Goal: Task Accomplishment & Management: Manage account settings

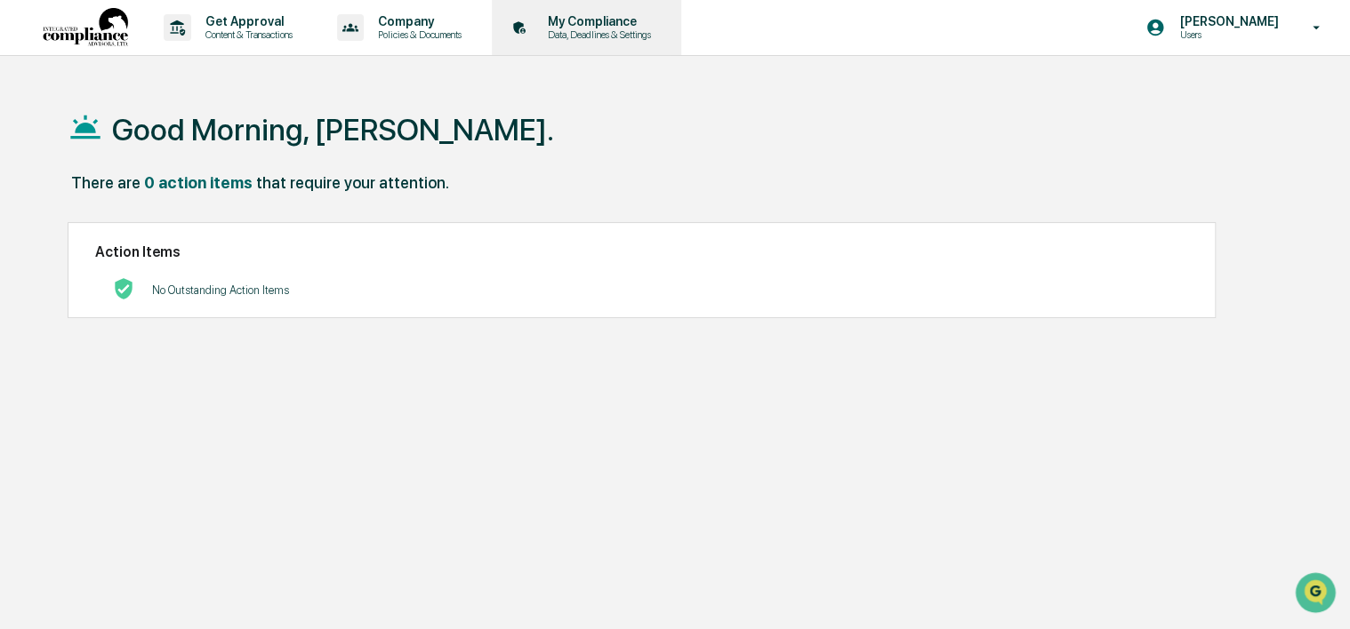
click at [593, 35] on p "Data, Deadlines & Settings" at bounding box center [596, 34] width 126 height 12
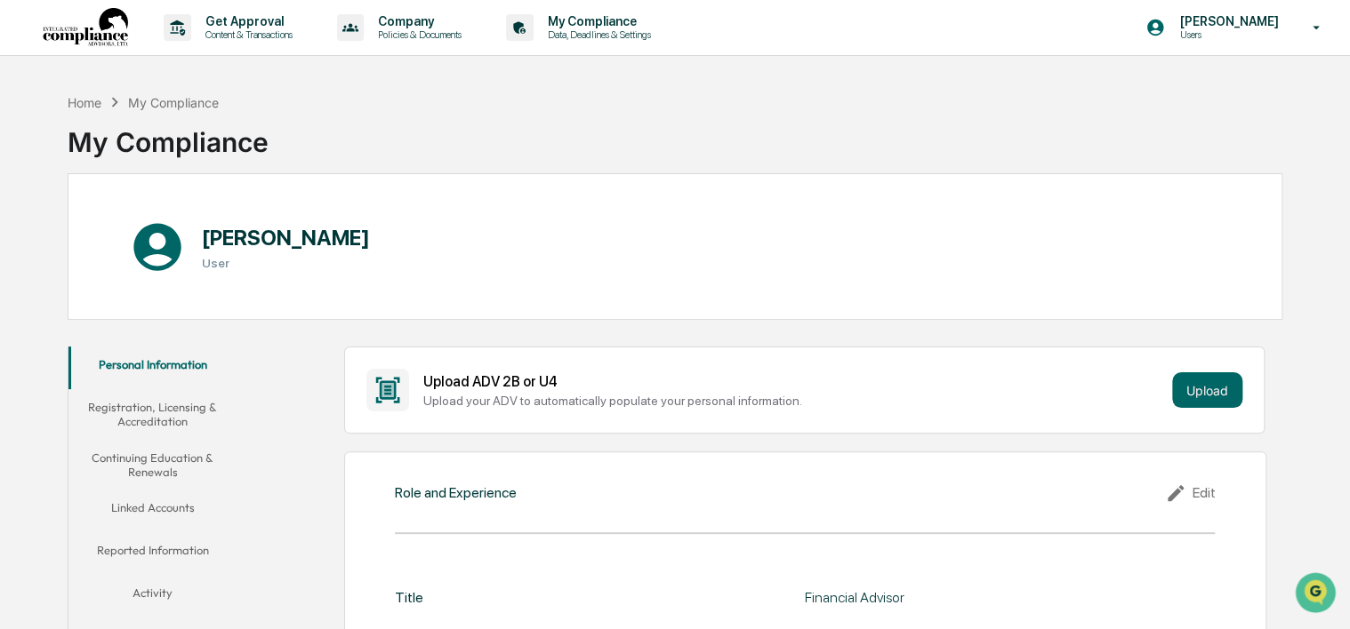
click at [143, 459] on button "Continuing Education & Renewals" at bounding box center [152, 465] width 169 height 51
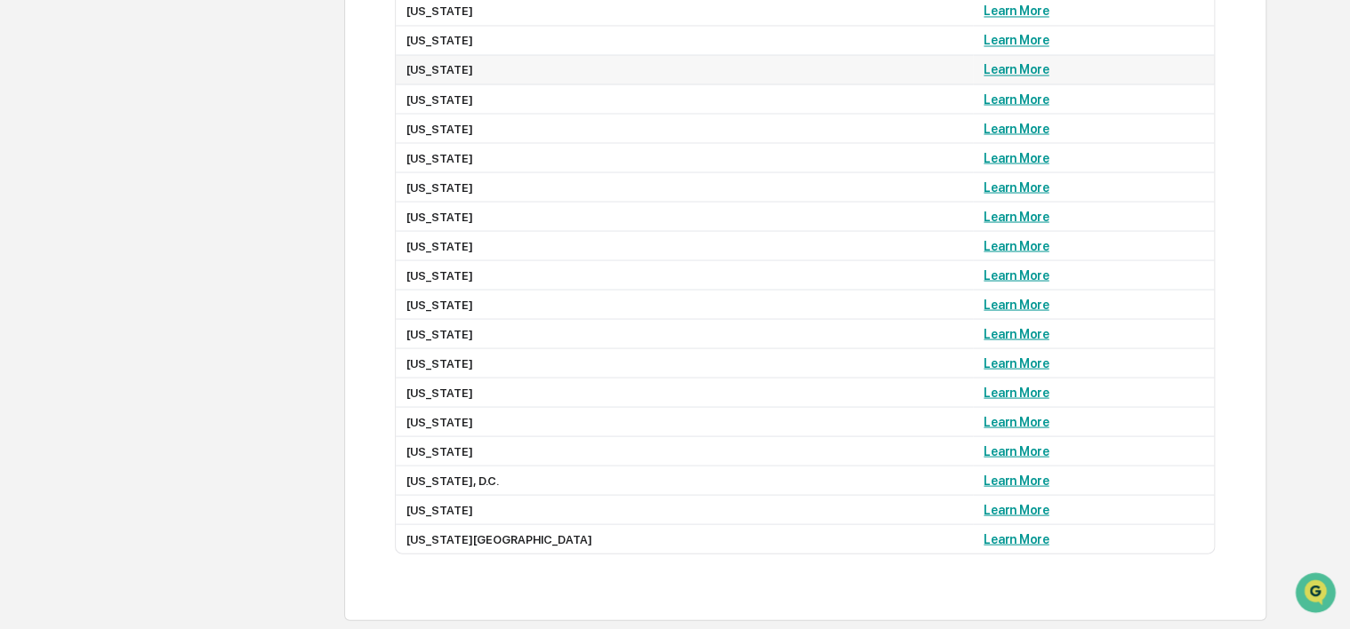
scroll to position [1511, 0]
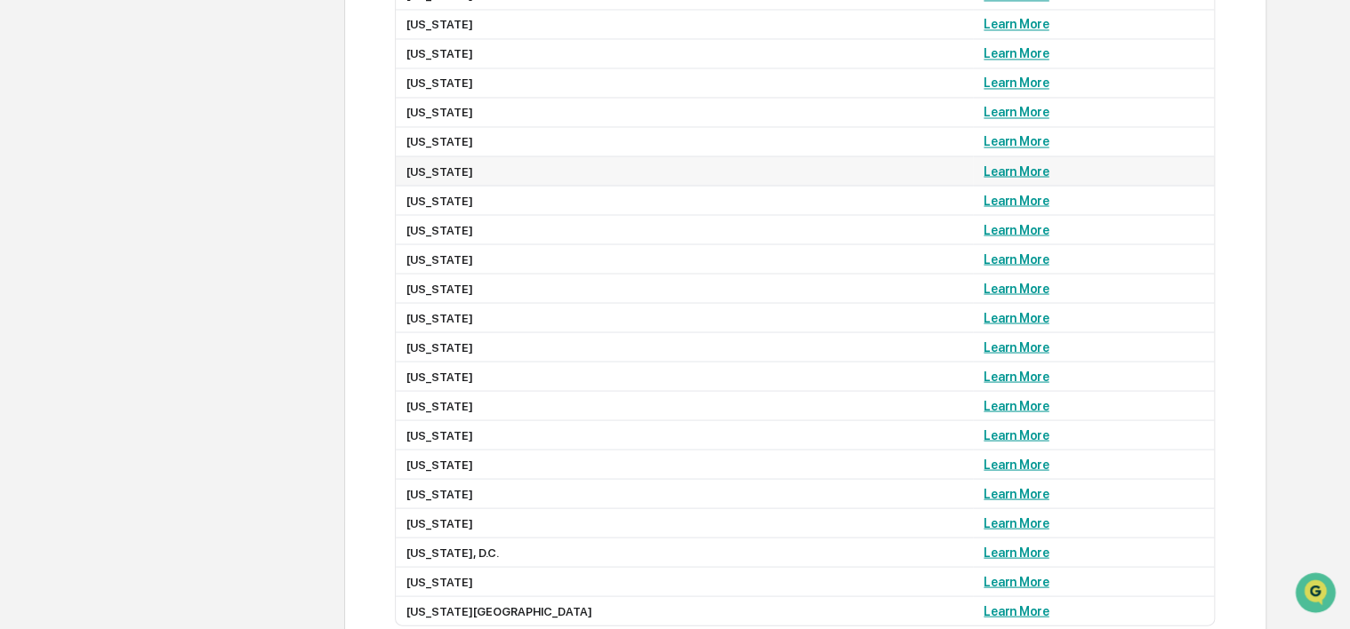
click at [983, 178] on link "Learn More" at bounding box center [1015, 171] width 65 height 14
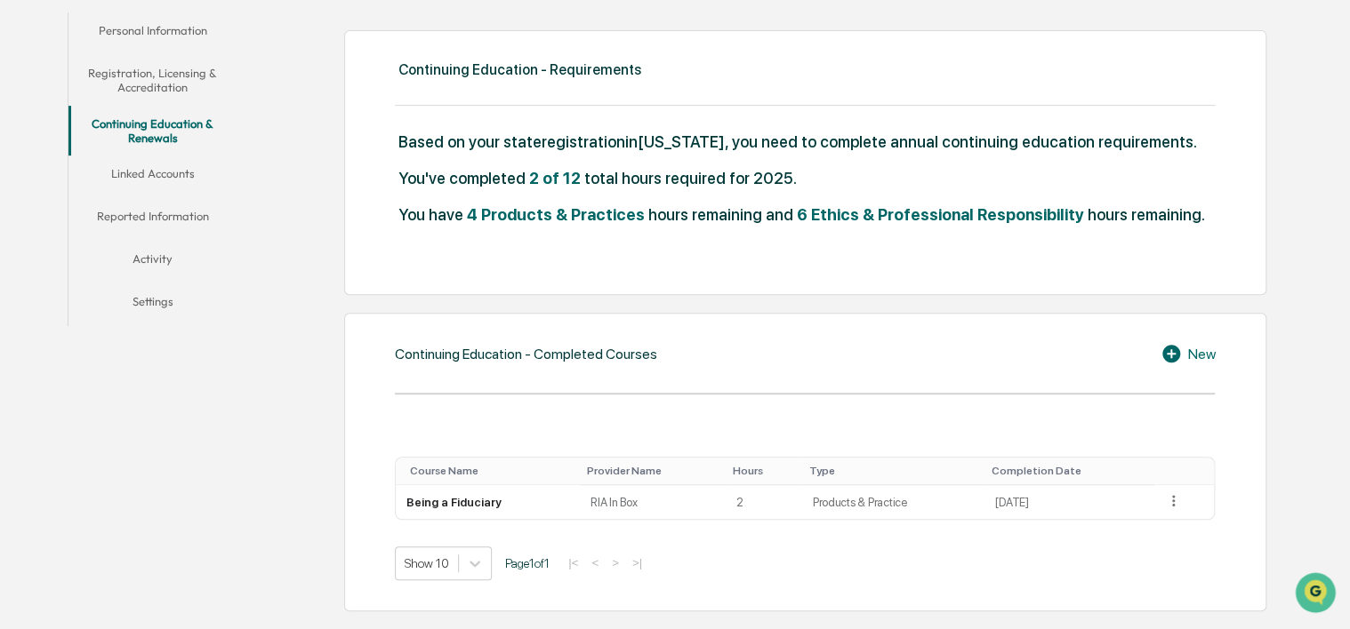
scroll to position [365, 0]
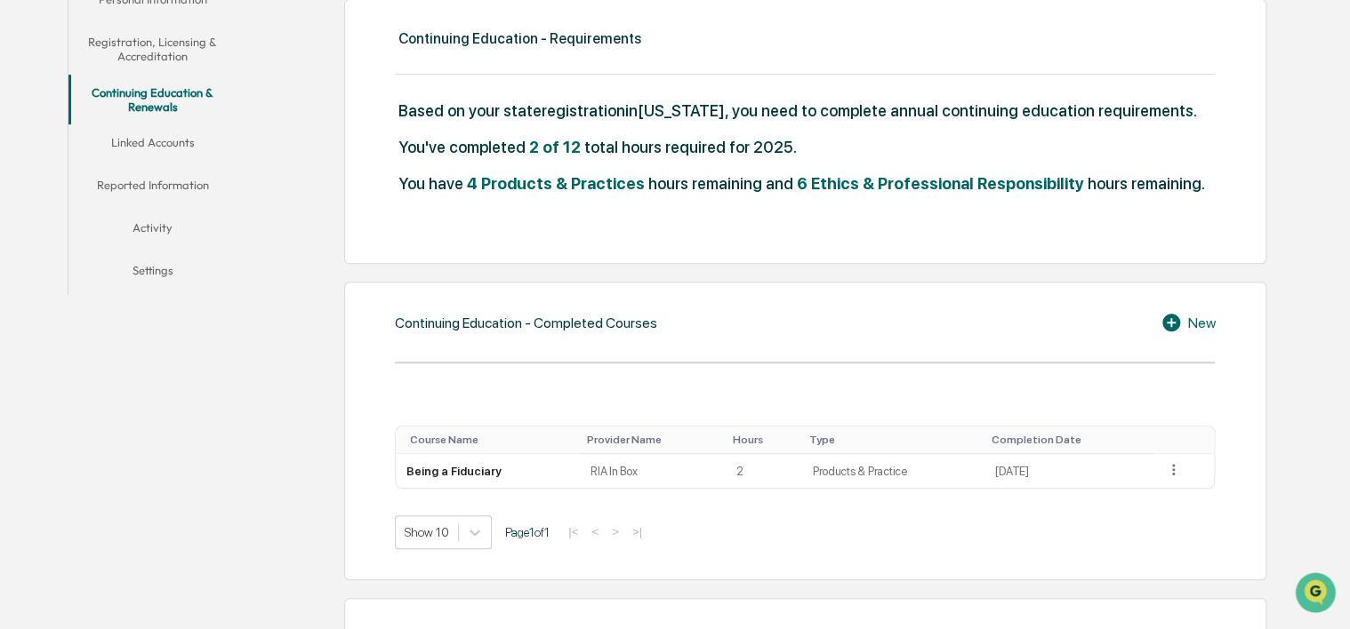
click at [861, 185] on span "6 Ethics & Professional Responsibility" at bounding box center [940, 183] width 287 height 19
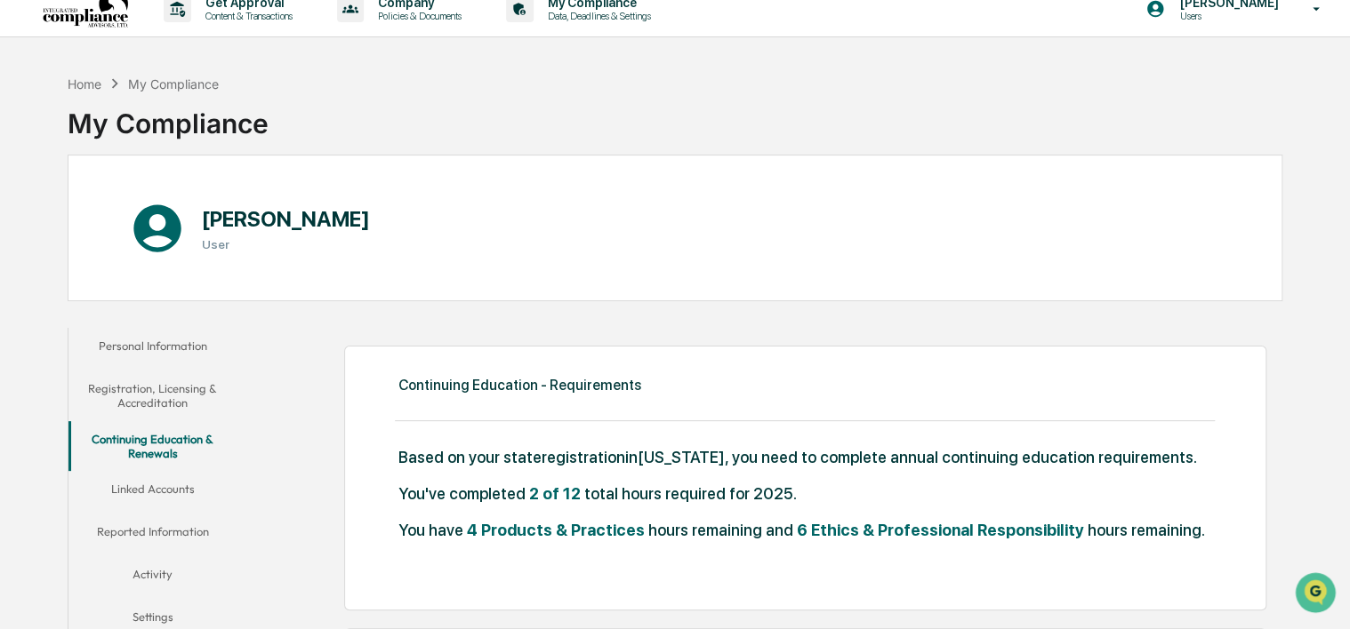
scroll to position [10, 0]
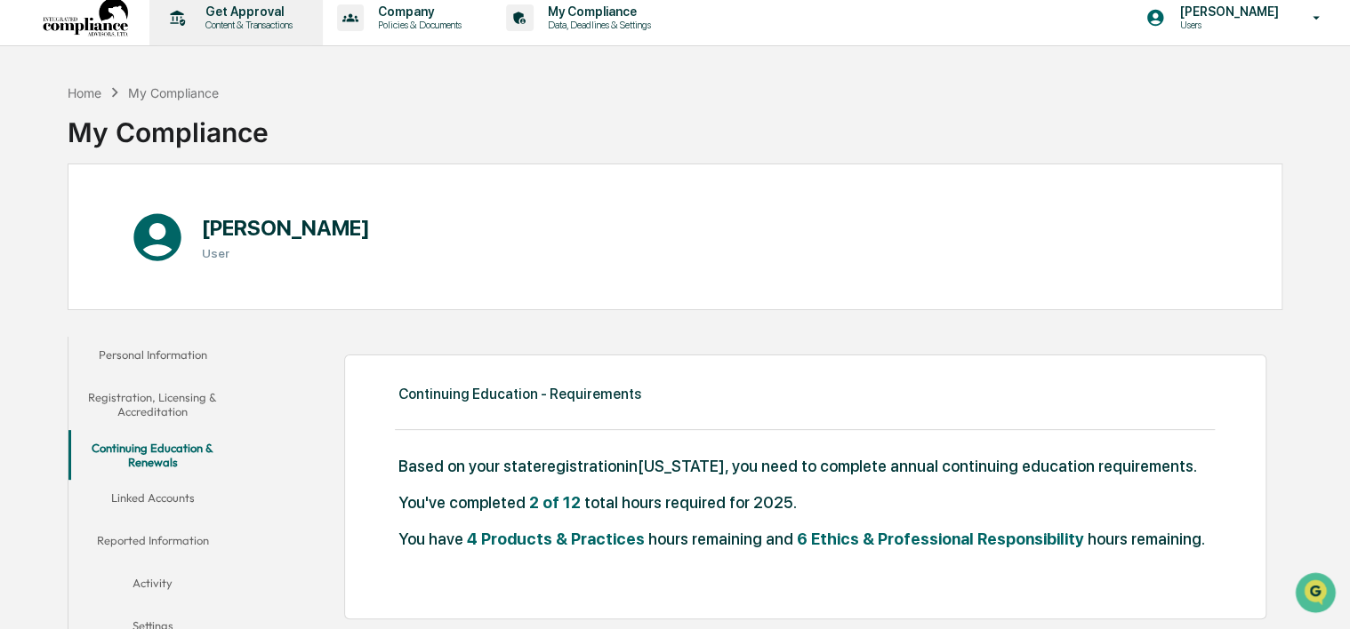
click at [295, 20] on p "Content & Transactions" at bounding box center [246, 25] width 110 height 12
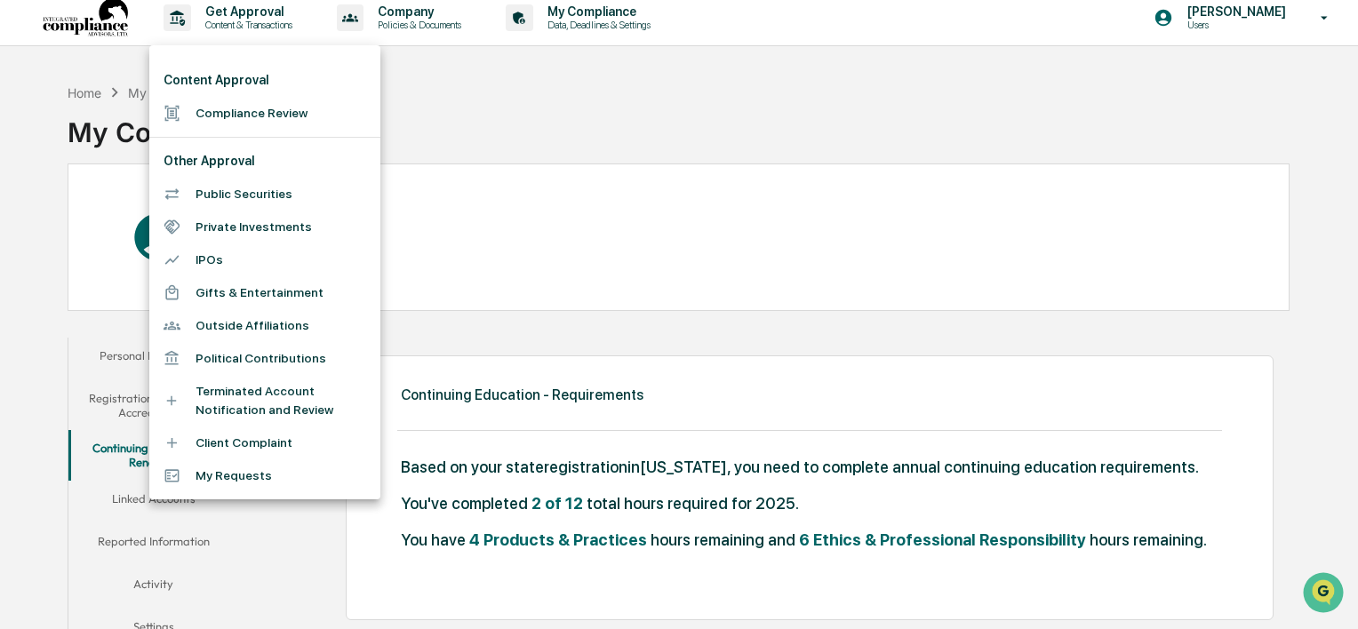
click at [458, 147] on div at bounding box center [679, 314] width 1358 height 629
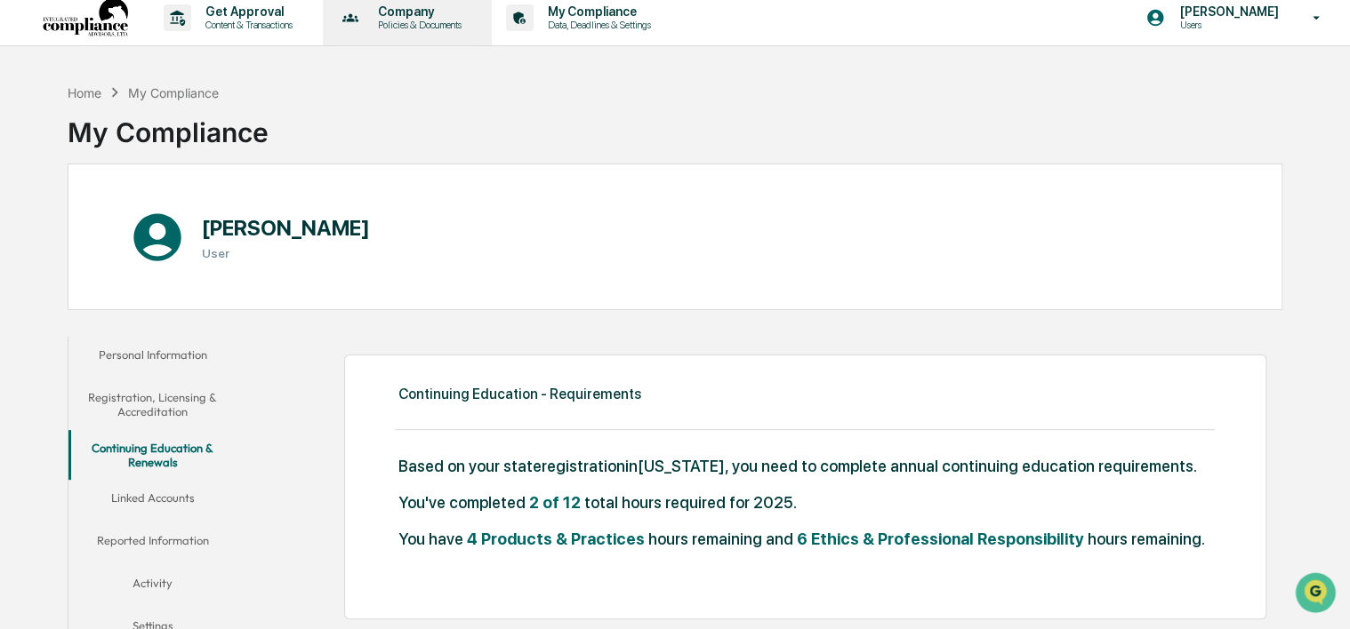
click at [421, 34] on div "Company Policies & Documents" at bounding box center [406, 17] width 152 height 55
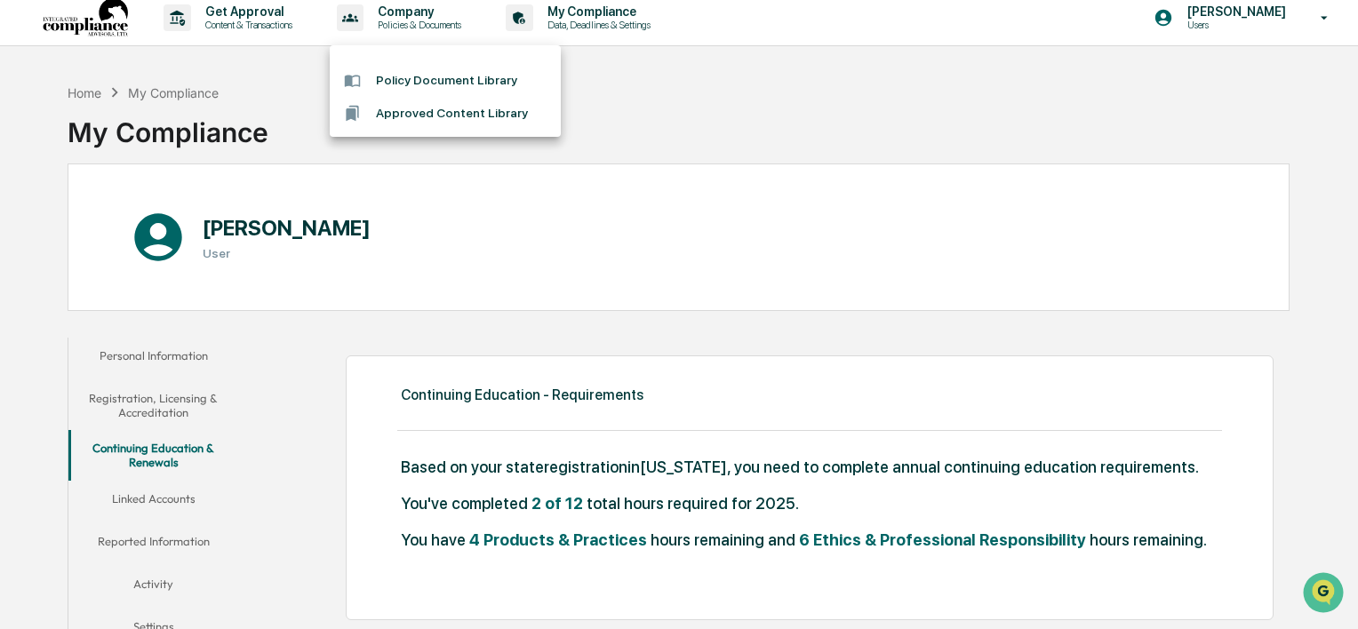
click at [280, 89] on div at bounding box center [679, 314] width 1358 height 629
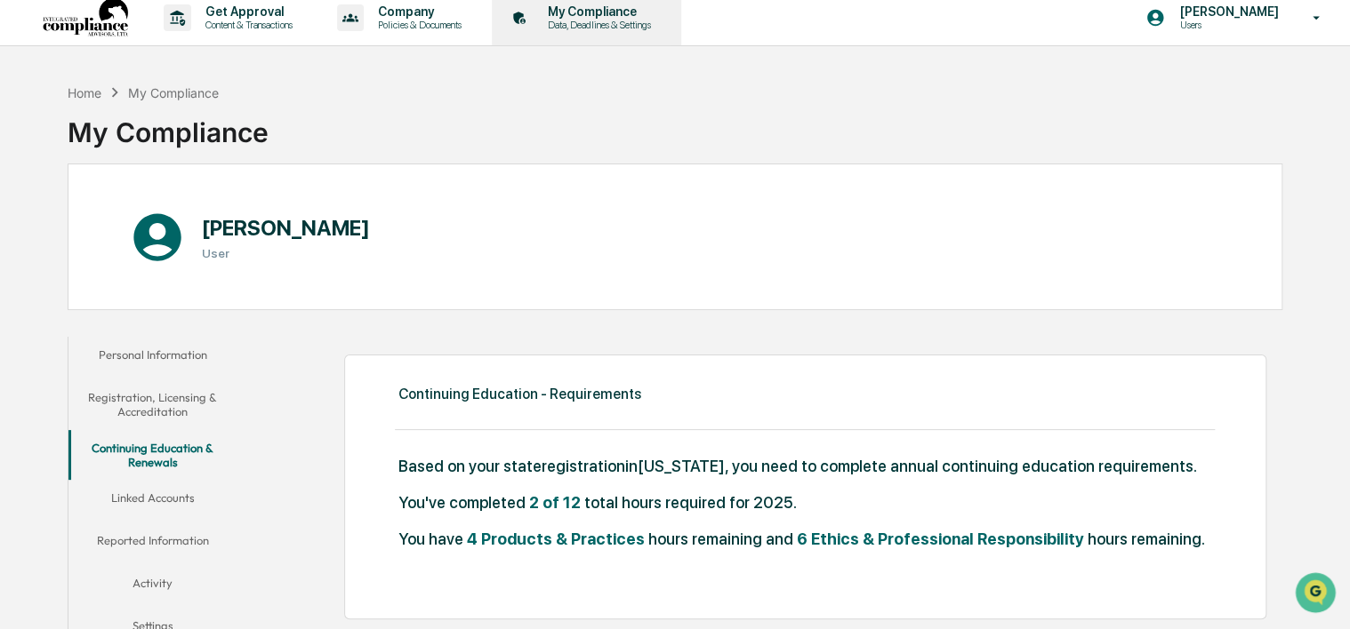
click at [580, 21] on p "Data, Deadlines & Settings" at bounding box center [596, 25] width 126 height 12
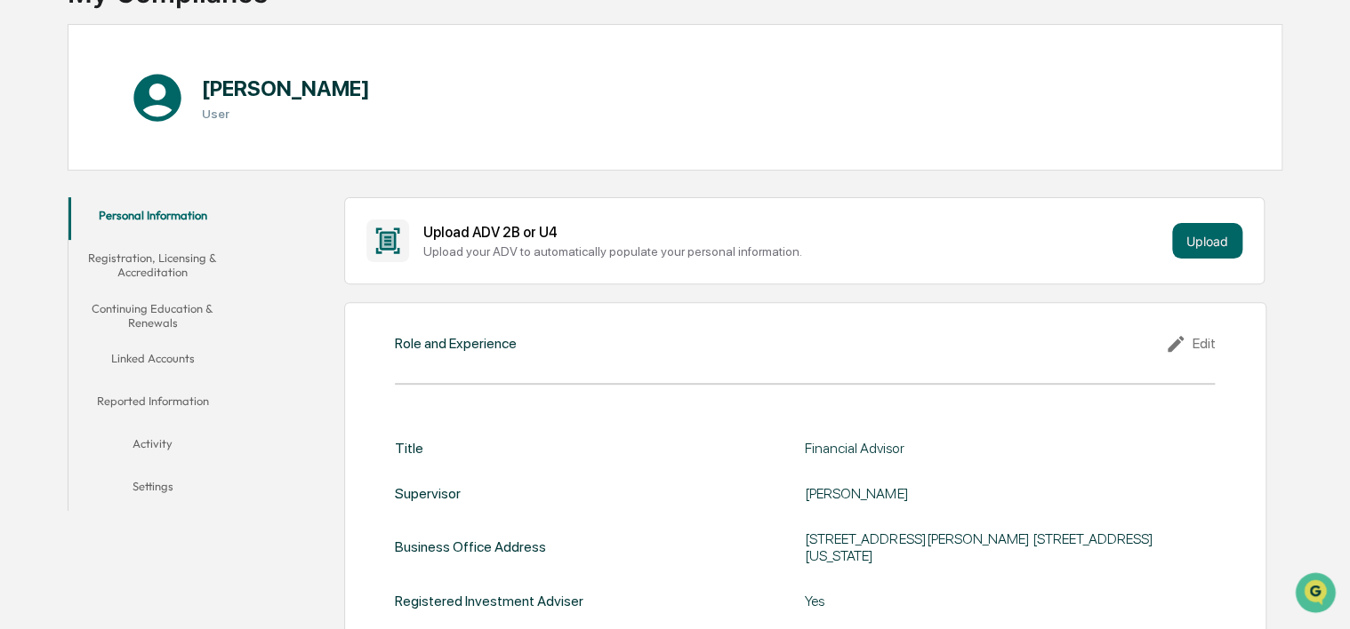
scroll to position [188, 0]
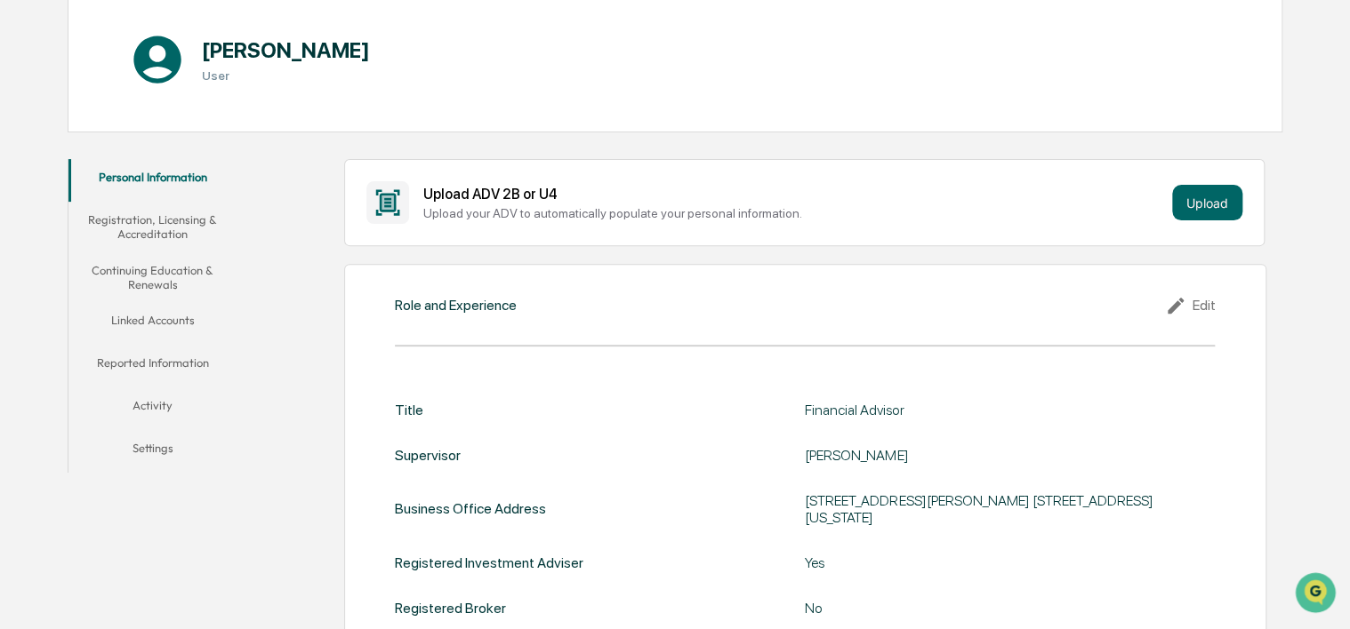
click at [144, 402] on button "Activity" at bounding box center [152, 409] width 169 height 43
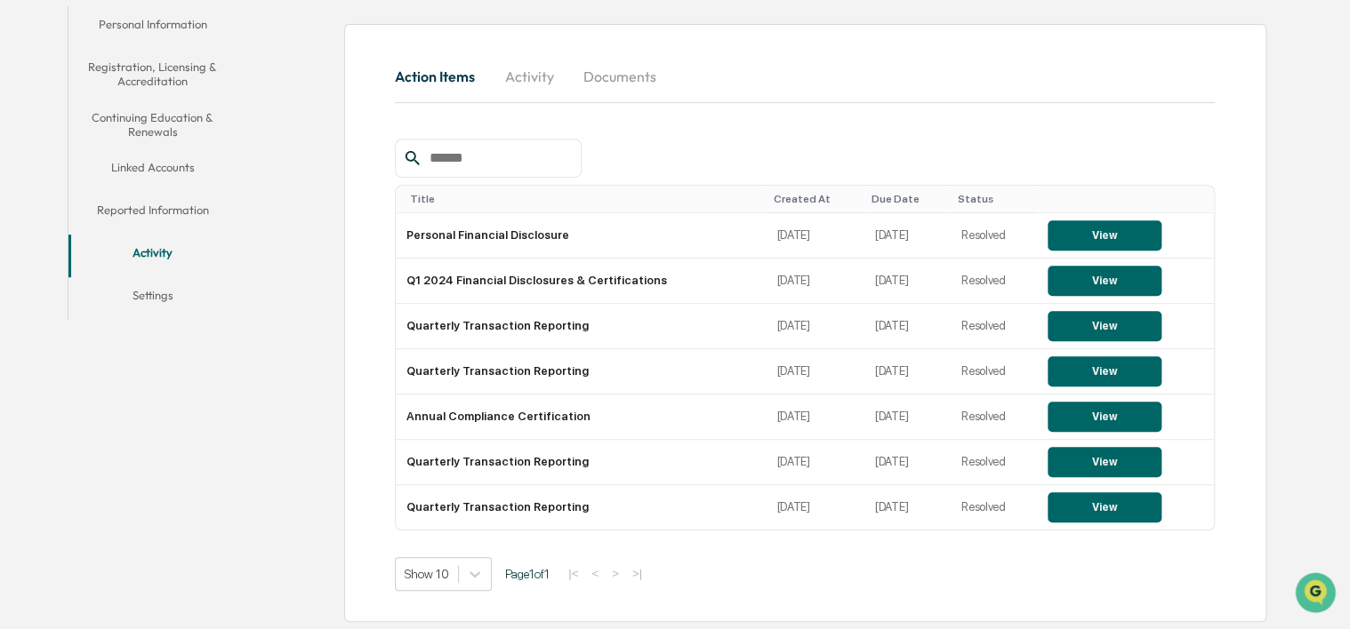
scroll to position [341, 0]
click at [532, 73] on button "Activity" at bounding box center [529, 75] width 80 height 43
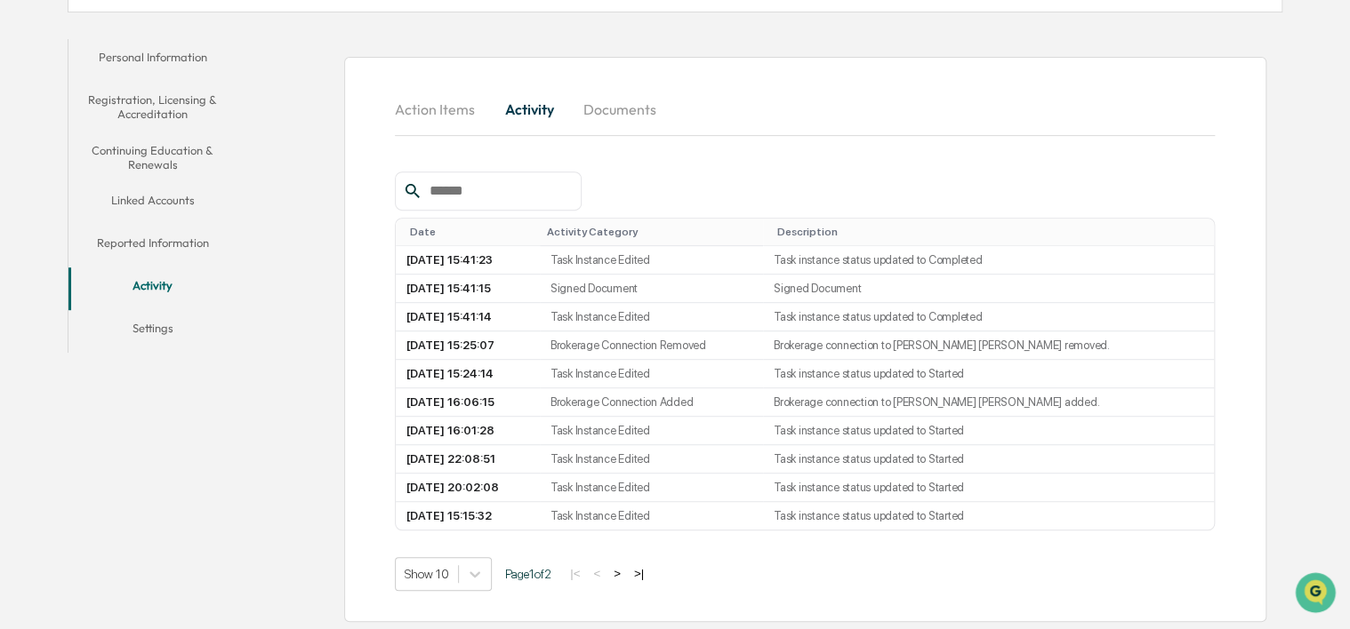
click at [629, 107] on button "Documents" at bounding box center [619, 109] width 101 height 43
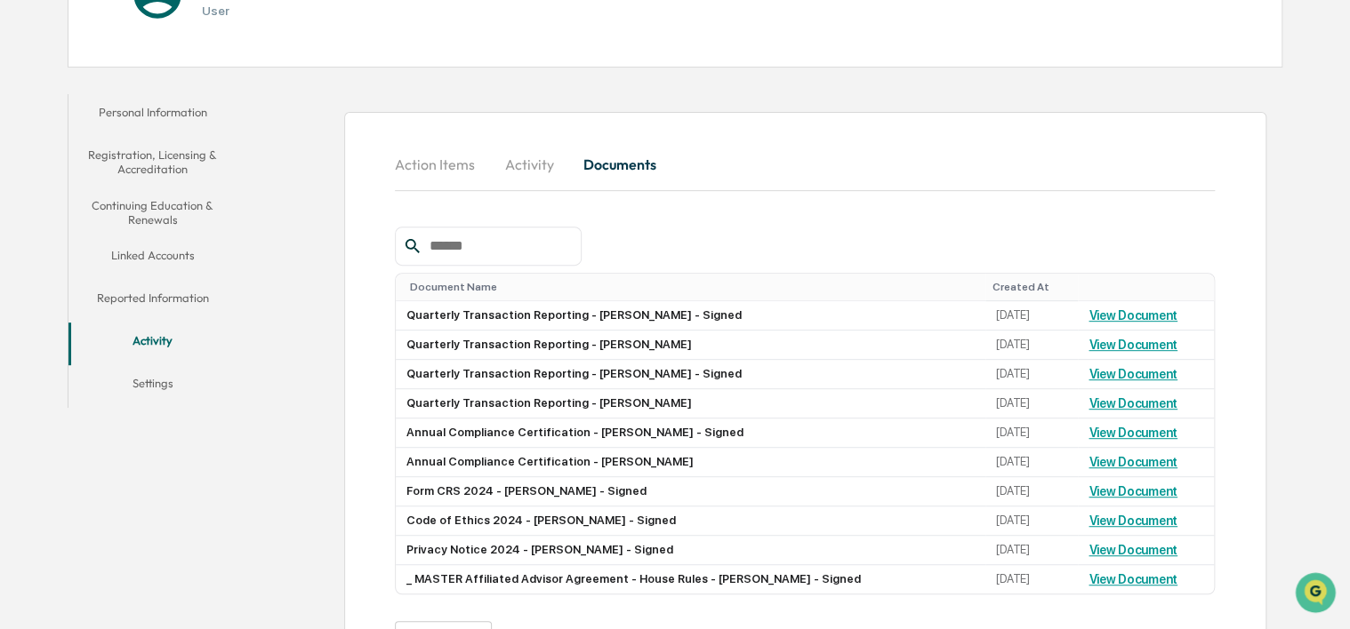
scroll to position [267, 0]
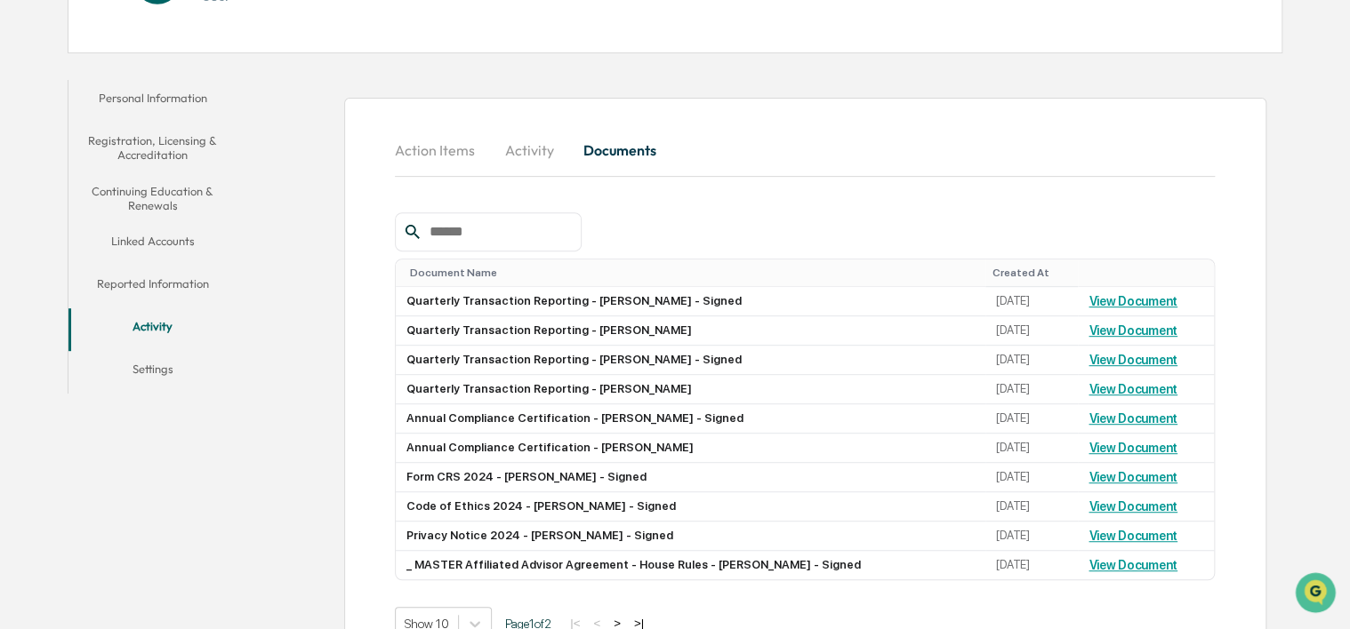
click at [160, 196] on button "Continuing Education & Renewals" at bounding box center [152, 198] width 169 height 51
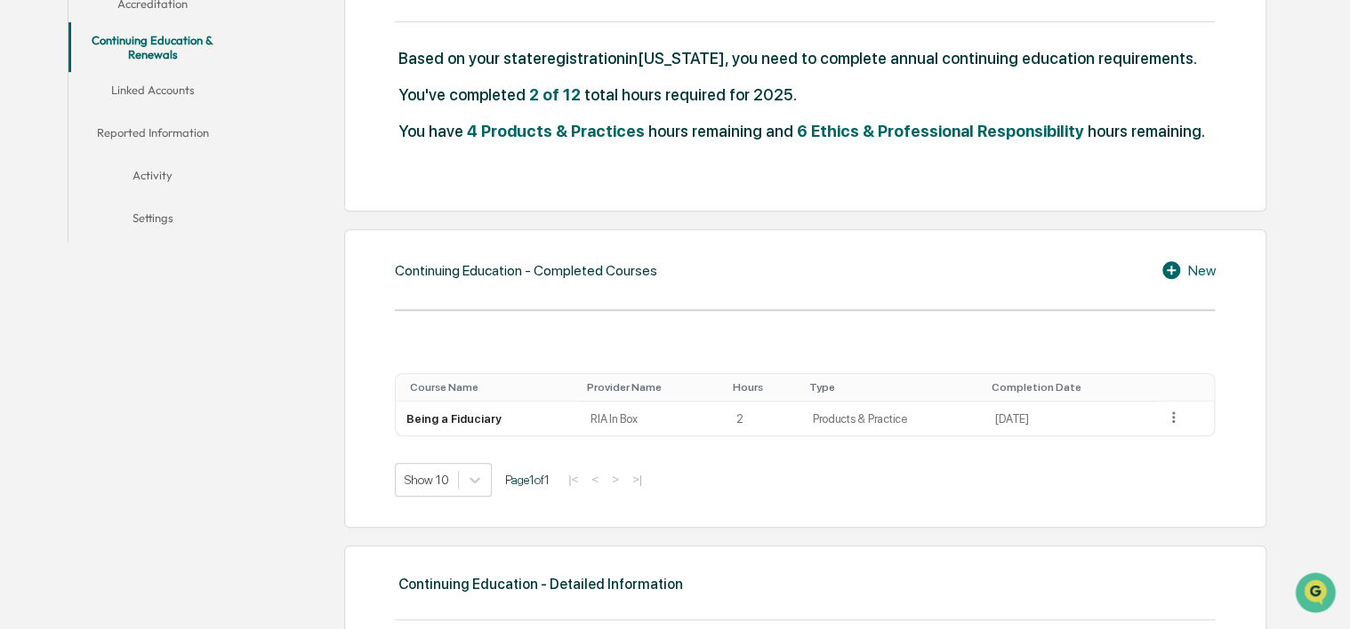
scroll to position [445, 0]
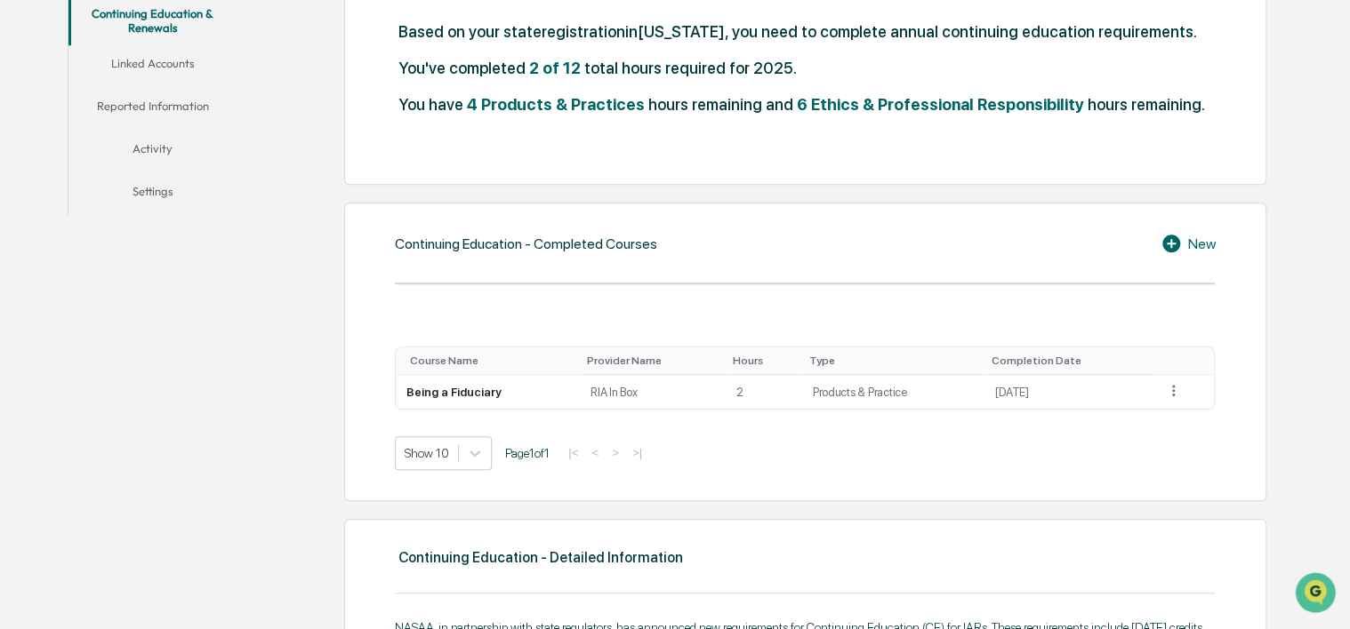
click at [1166, 240] on icon at bounding box center [1171, 244] width 18 height 18
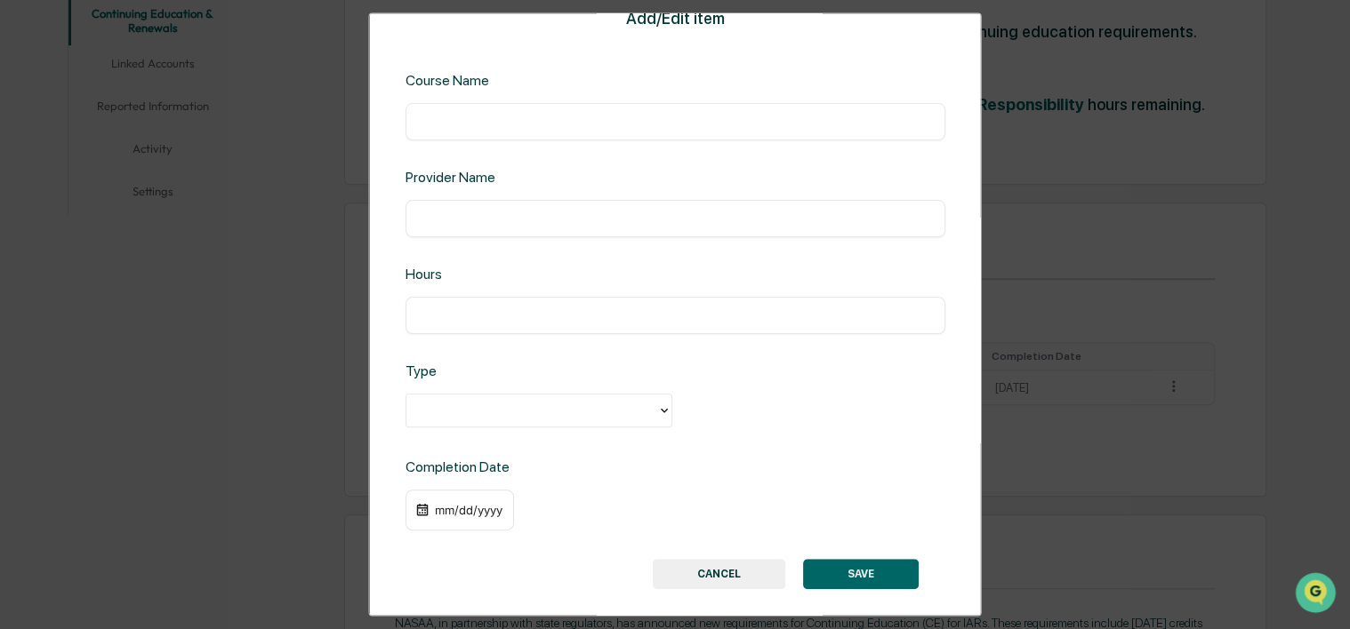
scroll to position [39, 0]
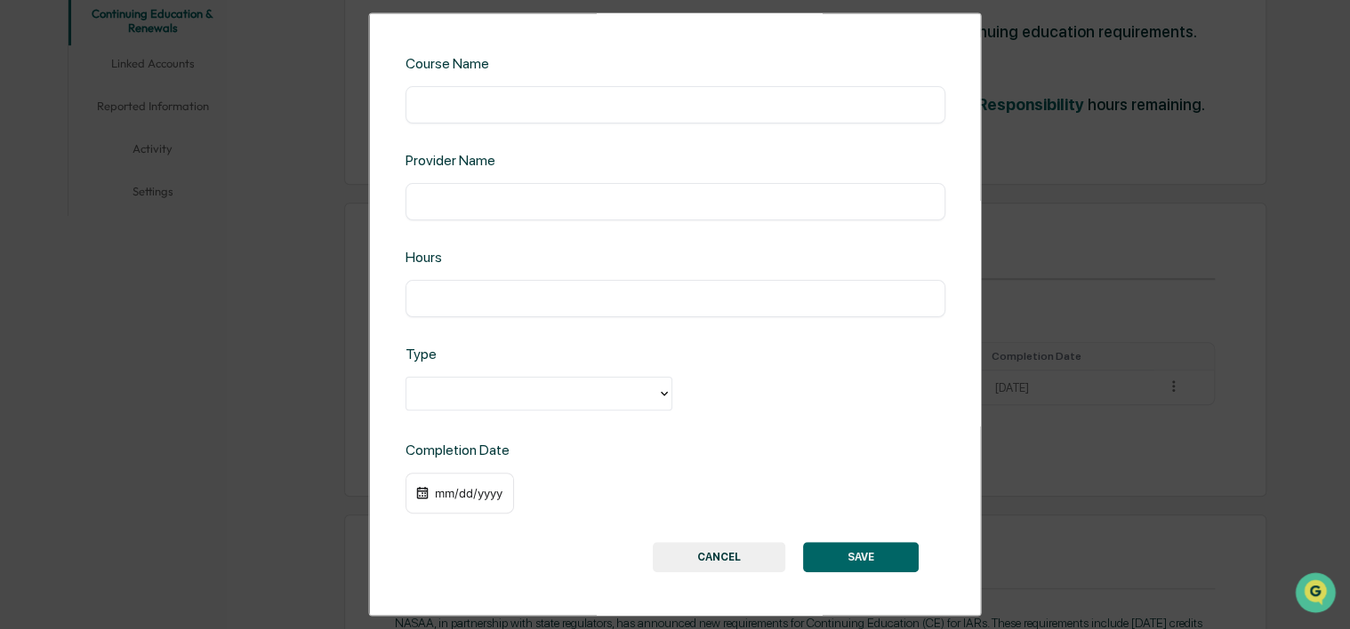
click at [707, 558] on button "CANCEL" at bounding box center [719, 557] width 132 height 30
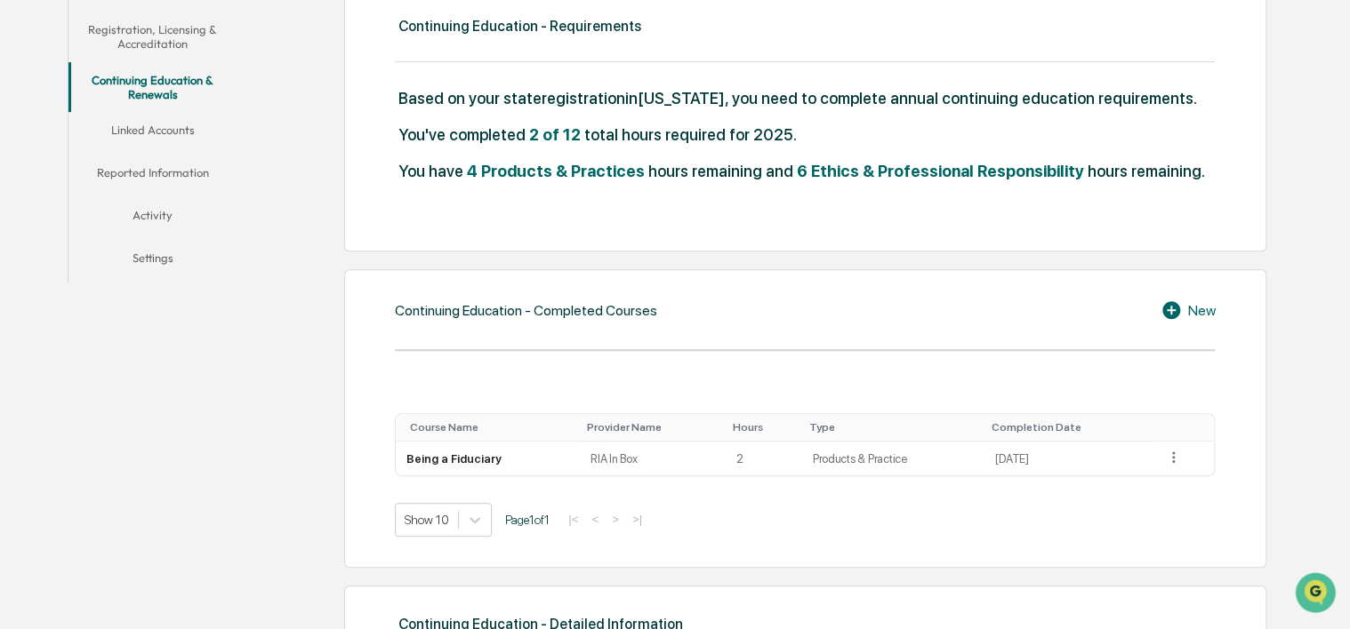
scroll to position [445, 0]
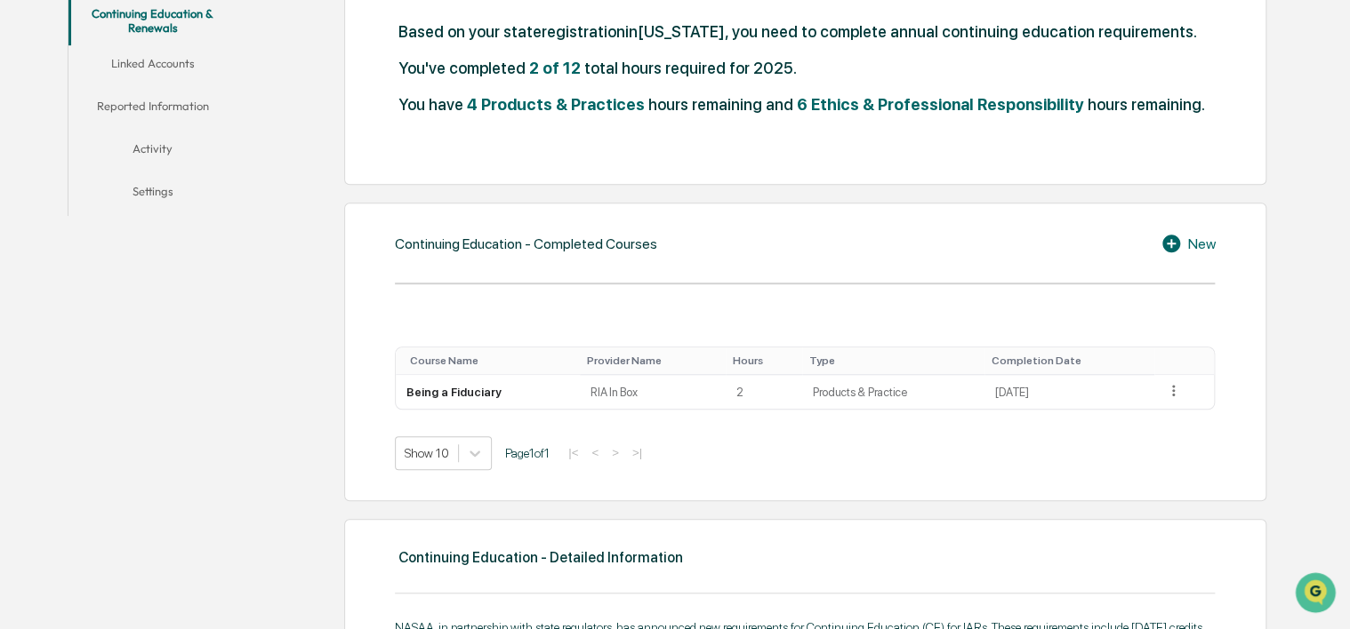
click at [1174, 238] on icon at bounding box center [1171, 244] width 18 height 18
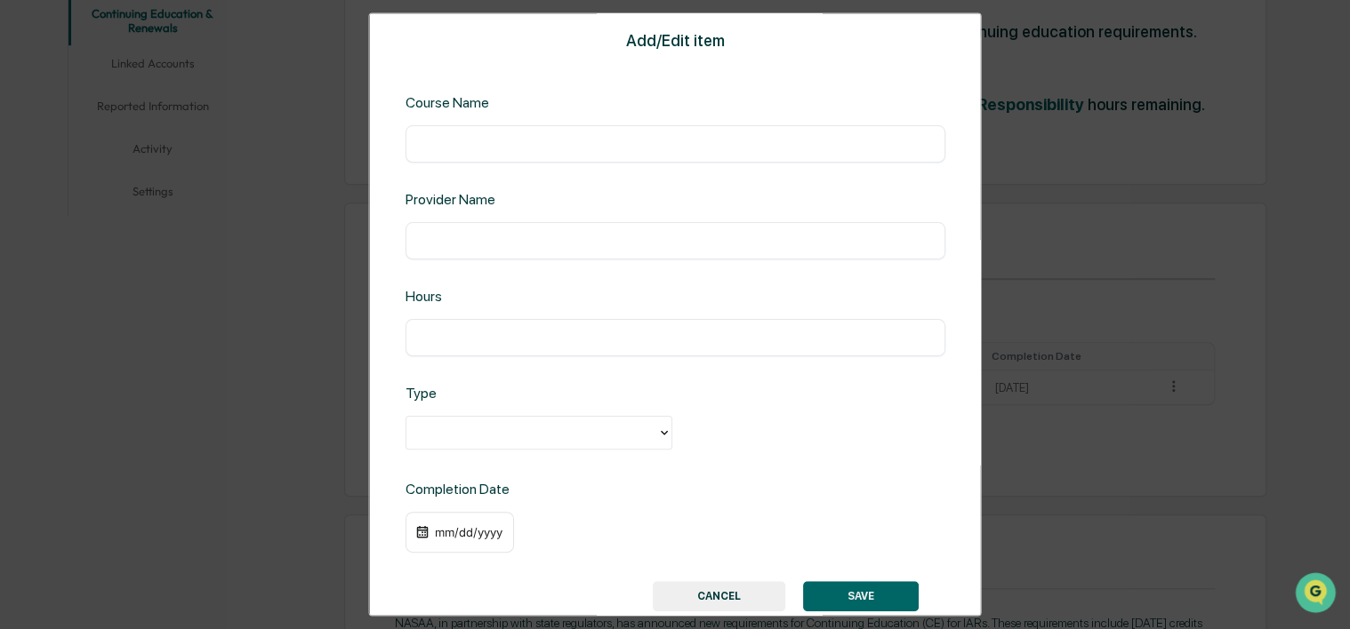
click at [284, 134] on div "Add/Edit item Course Name ​ Provider Name ​ Hours ​ Type Completion Date mm/dd/…" at bounding box center [675, 314] width 1350 height 629
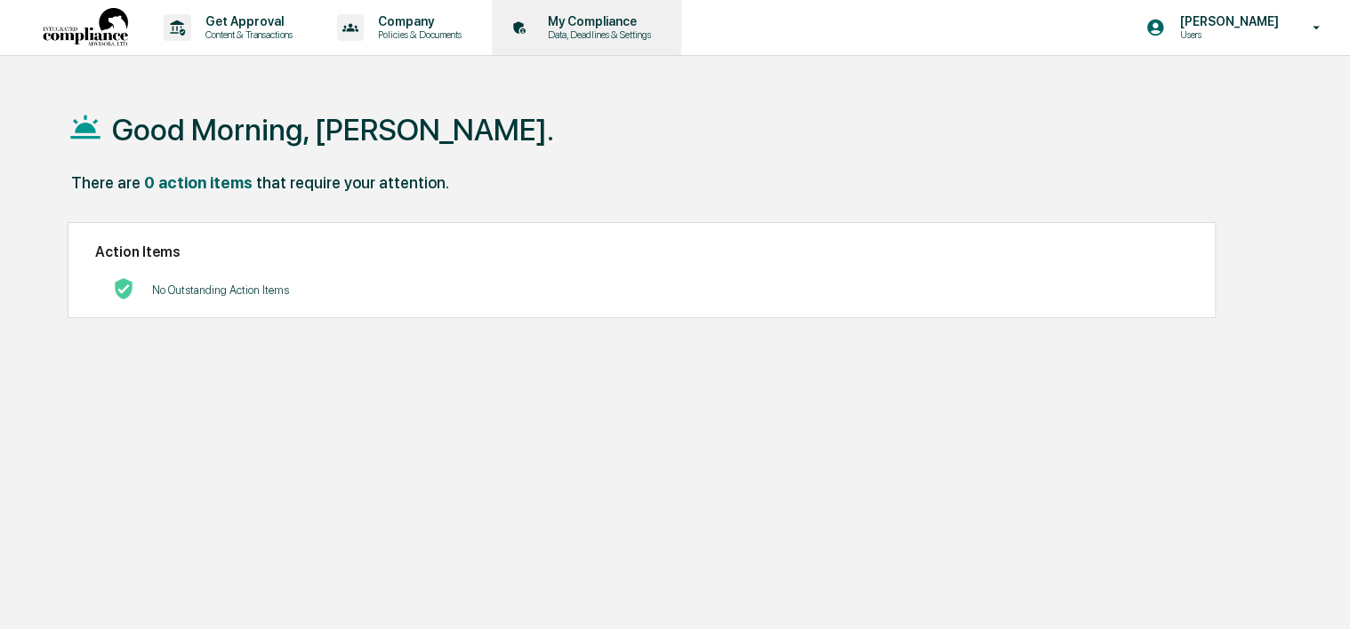
click at [624, 28] on p "My Compliance" at bounding box center [596, 21] width 126 height 14
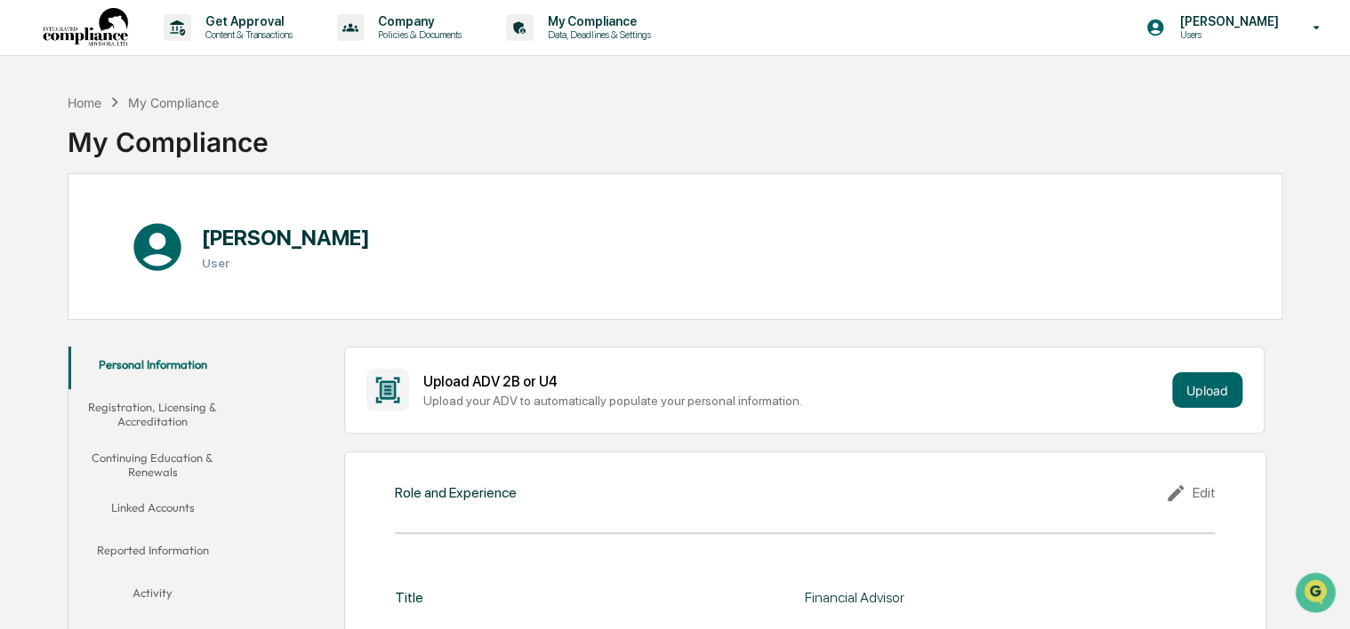
click at [142, 473] on button "Continuing Education & Renewals" at bounding box center [152, 465] width 169 height 51
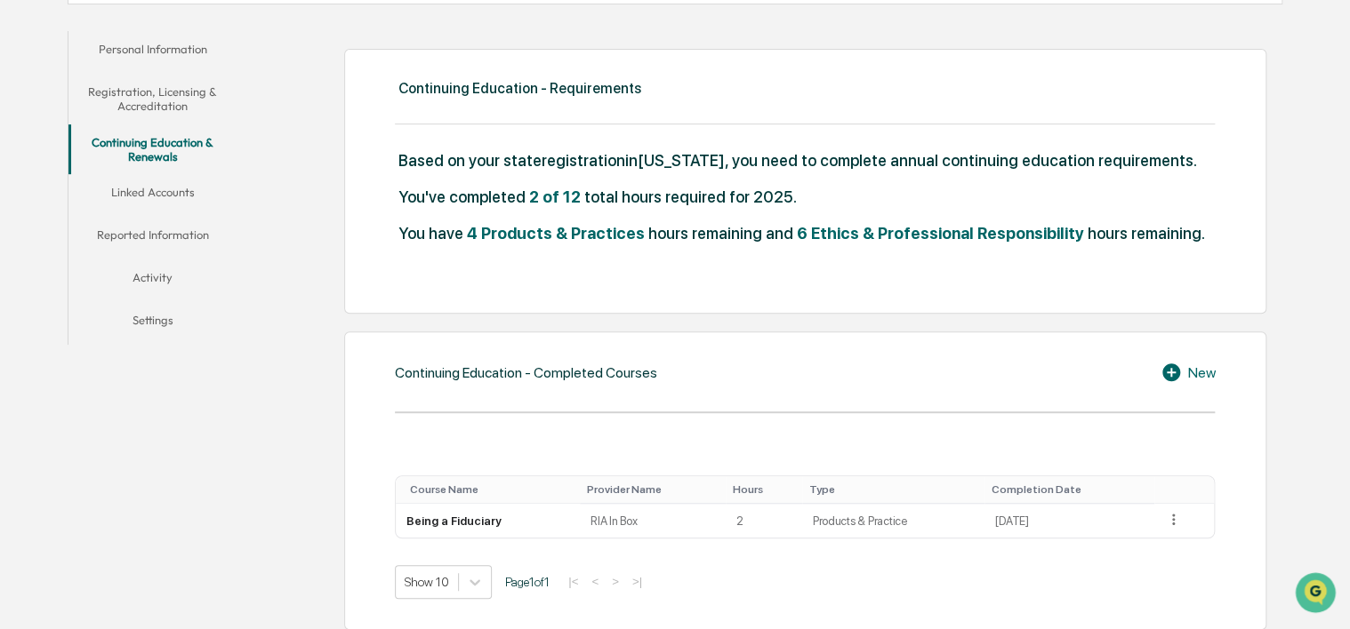
scroll to position [356, 0]
